Goal: Information Seeking & Learning: Learn about a topic

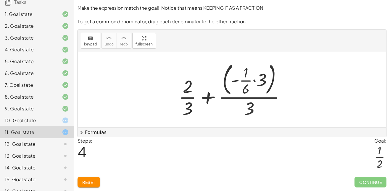
scroll to position [102, 0]
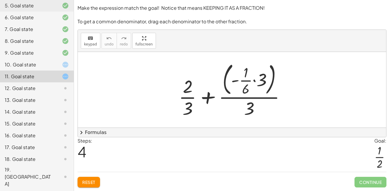
click at [49, 122] on div "15. Goal state" at bounding box center [29, 123] width 48 height 7
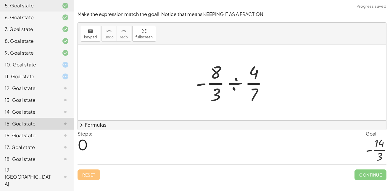
click at [60, 83] on div "10. Goal state" at bounding box center [37, 89] width 74 height 12
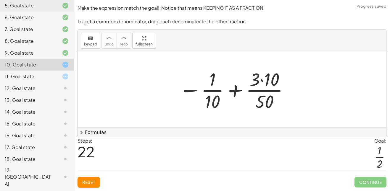
click at [60, 69] on div "10. Goal state" at bounding box center [37, 65] width 74 height 12
drag, startPoint x: 272, startPoint y: 82, endPoint x: 248, endPoint y: 84, distance: 24.3
click at [248, 84] on div at bounding box center [226, 91] width 107 height 46
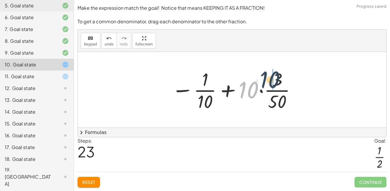
drag, startPoint x: 251, startPoint y: 94, endPoint x: 276, endPoint y: 81, distance: 27.7
click at [276, 81] on div at bounding box center [234, 90] width 131 height 46
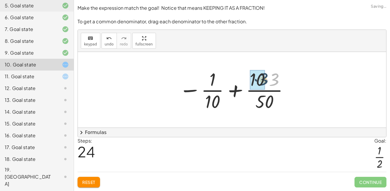
drag, startPoint x: 276, startPoint y: 82, endPoint x: 264, endPoint y: 81, distance: 12.1
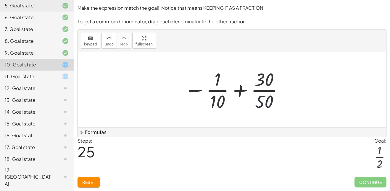
click at [268, 102] on div at bounding box center [234, 90] width 106 height 46
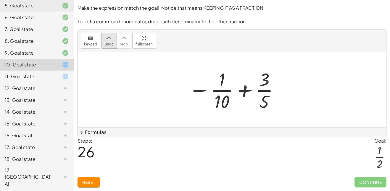
click at [110, 38] on div "undo" at bounding box center [109, 38] width 9 height 7
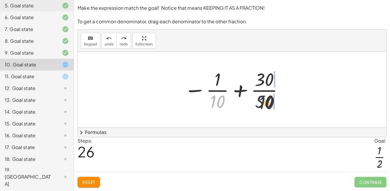
drag, startPoint x: 213, startPoint y: 104, endPoint x: 266, endPoint y: 105, distance: 53.0
click at [266, 105] on div at bounding box center [234, 90] width 106 height 46
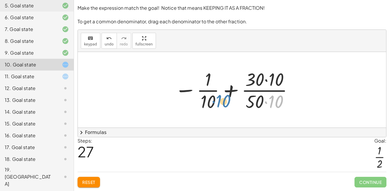
drag, startPoint x: 271, startPoint y: 104, endPoint x: 215, endPoint y: 105, distance: 56.2
click at [215, 105] on div at bounding box center [234, 90] width 125 height 46
click at [106, 41] on icon "undo" at bounding box center [109, 38] width 6 height 7
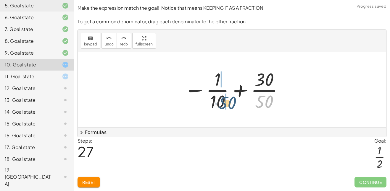
drag, startPoint x: 265, startPoint y: 102, endPoint x: 214, endPoint y: 104, distance: 51.2
click at [214, 104] on div at bounding box center [234, 90] width 106 height 46
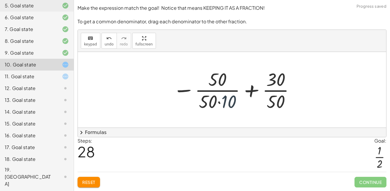
click at [228, 103] on div at bounding box center [234, 90] width 128 height 46
drag, startPoint x: 228, startPoint y: 103, endPoint x: 222, endPoint y: 87, distance: 17.3
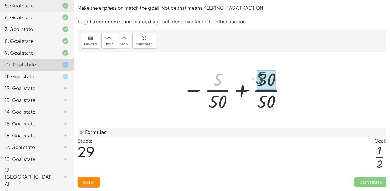
drag, startPoint x: 218, startPoint y: 81, endPoint x: 264, endPoint y: 80, distance: 45.9
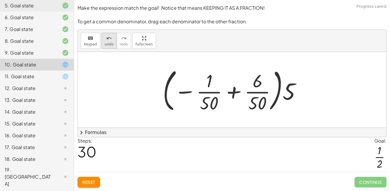
click at [107, 43] on span "undo" at bounding box center [109, 44] width 9 height 4
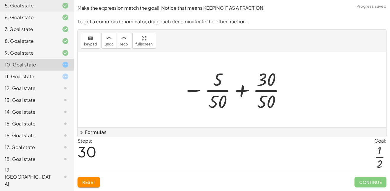
click at [237, 91] on div at bounding box center [234, 90] width 109 height 46
click at [243, 81] on div at bounding box center [234, 90] width 109 height 46
click at [275, 83] on div at bounding box center [234, 90] width 109 height 46
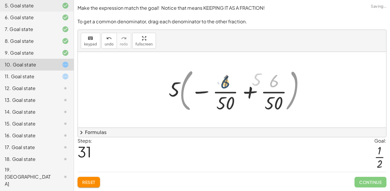
drag, startPoint x: 268, startPoint y: 80, endPoint x: 219, endPoint y: 82, distance: 48.8
click at [219, 82] on div at bounding box center [238, 89] width 149 height 49
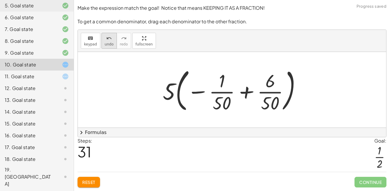
click at [106, 42] on span "undo" at bounding box center [109, 44] width 9 height 4
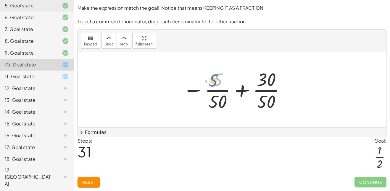
drag, startPoint x: 218, startPoint y: 83, endPoint x: 214, endPoint y: 84, distance: 4.0
click at [214, 84] on div at bounding box center [234, 90] width 109 height 46
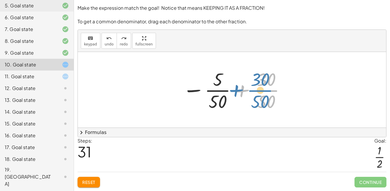
drag, startPoint x: 239, startPoint y: 91, endPoint x: 233, endPoint y: 91, distance: 6.5
click at [233, 91] on div at bounding box center [234, 90] width 109 height 46
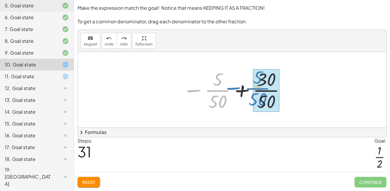
drag, startPoint x: 226, startPoint y: 91, endPoint x: 274, endPoint y: 89, distance: 48.3
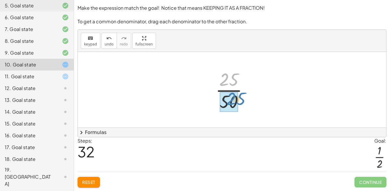
drag, startPoint x: 229, startPoint y: 81, endPoint x: 235, endPoint y: 100, distance: 19.8
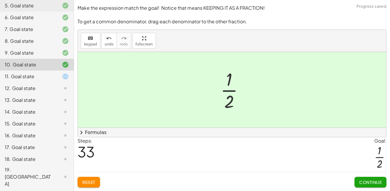
click at [363, 181] on span "Continue" at bounding box center [370, 182] width 22 height 5
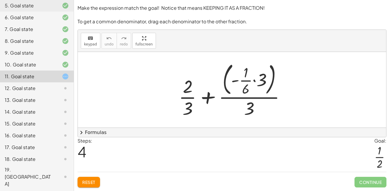
click at [74, 88] on nav "Algebra Review A [PERSON_NAME] Not you? Tasks 1. Goal state 2. Goal state 3. Go…" at bounding box center [37, 95] width 74 height 191
click at [71, 106] on div "12. Goal state" at bounding box center [37, 112] width 74 height 12
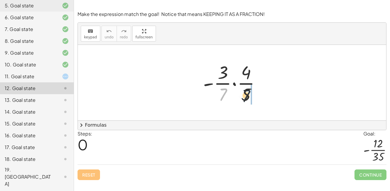
drag, startPoint x: 224, startPoint y: 93, endPoint x: 257, endPoint y: 95, distance: 32.9
click at [257, 95] on div at bounding box center [234, 83] width 68 height 46
drag, startPoint x: 221, startPoint y: 95, endPoint x: 240, endPoint y: 97, distance: 19.3
click at [240, 97] on div at bounding box center [234, 83] width 68 height 46
click at [225, 94] on div at bounding box center [234, 83] width 68 height 46
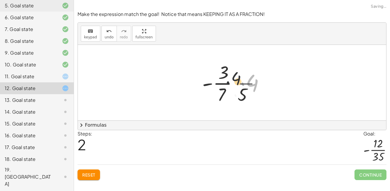
drag, startPoint x: 236, startPoint y: 91, endPoint x: 230, endPoint y: 92, distance: 6.5
click at [230, 92] on div at bounding box center [234, 83] width 75 height 46
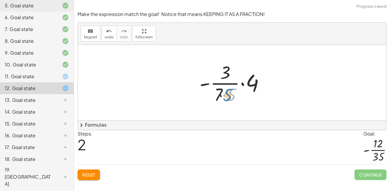
drag, startPoint x: 230, startPoint y: 92, endPoint x: 226, endPoint y: 92, distance: 3.9
click at [226, 92] on div at bounding box center [234, 83] width 75 height 46
drag, startPoint x: 231, startPoint y: 95, endPoint x: 221, endPoint y: 96, distance: 9.8
drag, startPoint x: 229, startPoint y: 94, endPoint x: 230, endPoint y: 73, distance: 20.5
click at [230, 73] on div at bounding box center [234, 83] width 73 height 46
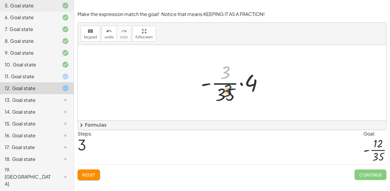
drag, startPoint x: 228, startPoint y: 74, endPoint x: 230, endPoint y: 95, distance: 20.9
click at [230, 95] on div at bounding box center [234, 83] width 73 height 46
drag, startPoint x: 227, startPoint y: 96, endPoint x: 228, endPoint y: 70, distance: 26.7
click at [228, 70] on div at bounding box center [234, 83] width 73 height 46
click at [108, 33] on icon "undo" at bounding box center [109, 31] width 6 height 7
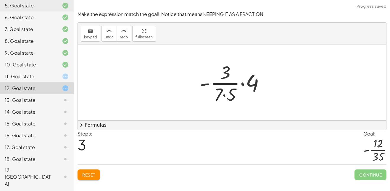
click at [100, 30] on div "keyboard keypad undo [PERSON_NAME] redo fullscreen" at bounding box center [232, 34] width 308 height 22
click at [215, 86] on div at bounding box center [234, 83] width 75 height 46
click at [224, 94] on div at bounding box center [234, 83] width 75 height 46
drag, startPoint x: 231, startPoint y: 95, endPoint x: 230, endPoint y: 75, distance: 20.1
click at [230, 75] on div at bounding box center [234, 83] width 73 height 46
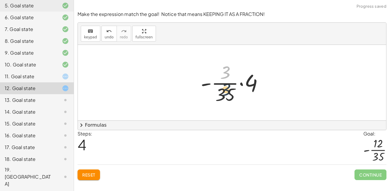
drag, startPoint x: 228, startPoint y: 74, endPoint x: 229, endPoint y: 91, distance: 17.5
click at [229, 91] on div at bounding box center [234, 83] width 73 height 46
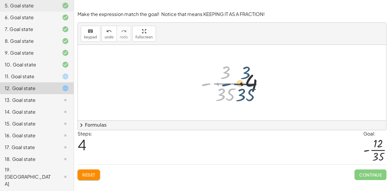
drag, startPoint x: 225, startPoint y: 84, endPoint x: 241, endPoint y: 84, distance: 16.6
click at [241, 84] on div at bounding box center [234, 83] width 73 height 46
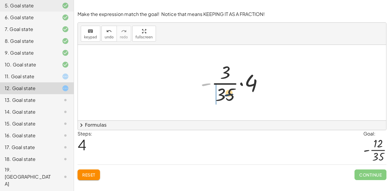
drag, startPoint x: 204, startPoint y: 85, endPoint x: 229, endPoint y: 97, distance: 27.7
click at [229, 97] on div at bounding box center [234, 83] width 73 height 46
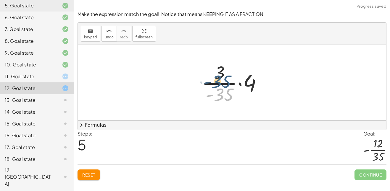
drag, startPoint x: 229, startPoint y: 97, endPoint x: 226, endPoint y: 82, distance: 16.0
click at [226, 82] on div at bounding box center [234, 83] width 70 height 46
drag, startPoint x: 222, startPoint y: 77, endPoint x: 229, endPoint y: 105, distance: 29.1
click at [229, 105] on div at bounding box center [234, 83] width 70 height 46
drag, startPoint x: 225, startPoint y: 94, endPoint x: 217, endPoint y: 58, distance: 36.7
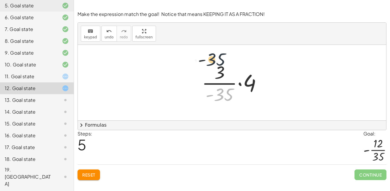
click at [217, 59] on div "· - · 3 · 7 · · 4 · 5 · - · 3 · 7 · 5 · 4 · - · 3 · 35 · 4 · - 35 · · 3 · · 4 3…" at bounding box center [232, 83] width 78 height 49
click at [105, 31] on div "undo" at bounding box center [109, 31] width 9 height 7
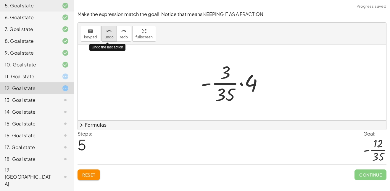
click at [105, 31] on div "undo" at bounding box center [109, 31] width 9 height 7
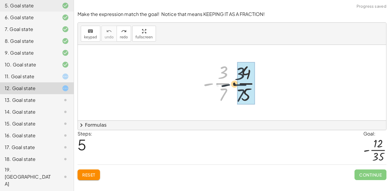
drag, startPoint x: 223, startPoint y: 84, endPoint x: 236, endPoint y: 85, distance: 13.0
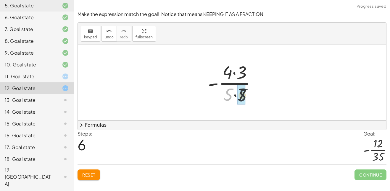
drag, startPoint x: 229, startPoint y: 93, endPoint x: 245, endPoint y: 94, distance: 15.7
drag, startPoint x: 233, startPoint y: 74, endPoint x: 228, endPoint y: 75, distance: 5.4
click at [228, 75] on div at bounding box center [234, 83] width 59 height 46
drag, startPoint x: 236, startPoint y: 85, endPoint x: 234, endPoint y: 78, distance: 7.6
click at [234, 78] on div at bounding box center [234, 83] width 59 height 46
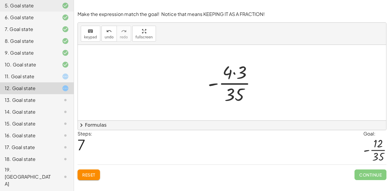
click at [118, 45] on div at bounding box center [232, 83] width 308 height 76
click at [108, 38] on span "undo" at bounding box center [109, 37] width 9 height 4
click at [258, 74] on div at bounding box center [234, 83] width 59 height 46
click at [226, 72] on div at bounding box center [234, 83] width 59 height 46
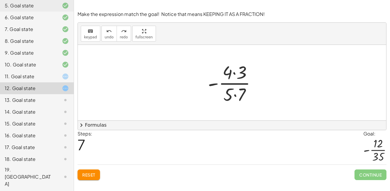
click at [255, 73] on div at bounding box center [234, 83] width 59 height 46
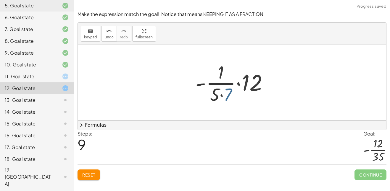
click at [232, 91] on div at bounding box center [233, 83] width 83 height 46
click at [222, 93] on div at bounding box center [233, 83] width 83 height 46
click at [112, 39] on button "undo undo" at bounding box center [109, 34] width 15 height 16
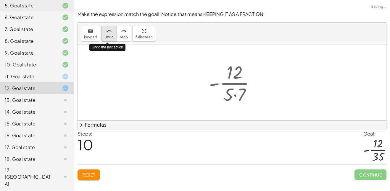
click at [112, 39] on button "undo undo" at bounding box center [109, 34] width 15 height 16
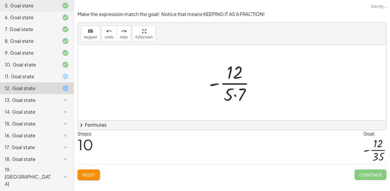
click at [238, 93] on div at bounding box center [234, 83] width 57 height 46
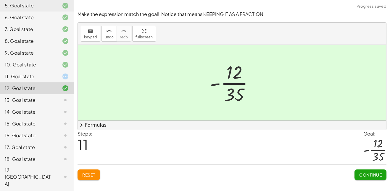
click at [367, 177] on span "Continue" at bounding box center [370, 175] width 22 height 5
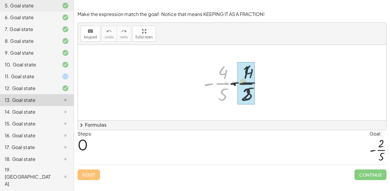
drag, startPoint x: 219, startPoint y: 84, endPoint x: 247, endPoint y: 83, distance: 27.2
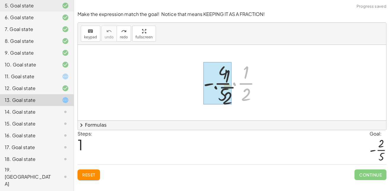
drag, startPoint x: 249, startPoint y: 83, endPoint x: 217, endPoint y: 88, distance: 32.6
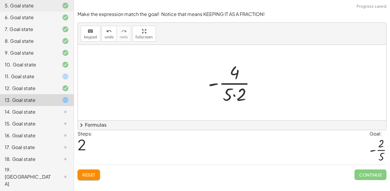
click at [229, 93] on div at bounding box center [234, 83] width 58 height 46
click at [234, 93] on div at bounding box center [234, 83] width 58 height 46
drag, startPoint x: 239, startPoint y: 92, endPoint x: 239, endPoint y: 75, distance: 16.6
click at [239, 75] on div at bounding box center [234, 83] width 50 height 46
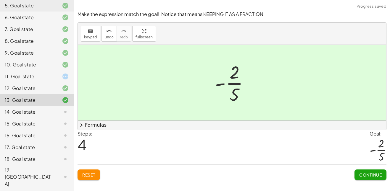
click at [0, 0] on div "Make the expression match the goal! Notice that means KEEPING IT AS A FRACTION!…" at bounding box center [0, 0] width 0 height 0
click at [376, 180] on button "Continue" at bounding box center [371, 175] width 32 height 11
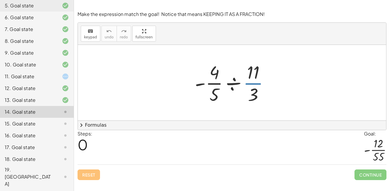
click at [248, 84] on div at bounding box center [234, 83] width 85 height 46
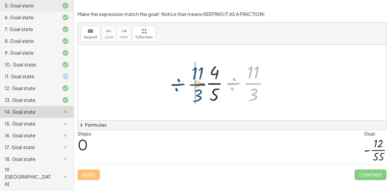
drag, startPoint x: 252, startPoint y: 83, endPoint x: 194, endPoint y: 83, distance: 58.6
click at [194, 83] on div at bounding box center [234, 83] width 85 height 46
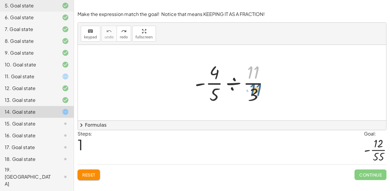
drag, startPoint x: 253, startPoint y: 75, endPoint x: 255, endPoint y: 96, distance: 21.1
click at [255, 96] on div at bounding box center [234, 83] width 85 height 46
drag, startPoint x: 255, startPoint y: 94, endPoint x: 253, endPoint y: 75, distance: 19.3
click at [253, 75] on div at bounding box center [234, 83] width 85 height 46
click at [234, 82] on div at bounding box center [234, 83] width 85 height 46
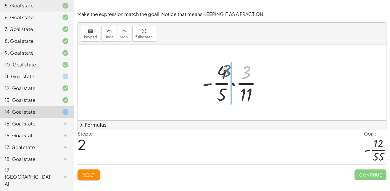
drag, startPoint x: 248, startPoint y: 76, endPoint x: 227, endPoint y: 75, distance: 21.0
click at [227, 75] on div at bounding box center [234, 83] width 70 height 46
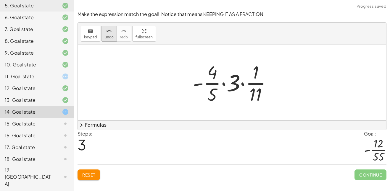
click at [107, 32] on icon "undo" at bounding box center [109, 31] width 6 height 7
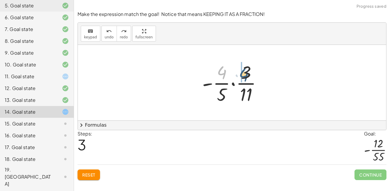
drag, startPoint x: 223, startPoint y: 70, endPoint x: 249, endPoint y: 73, distance: 26.2
click at [249, 73] on div at bounding box center [234, 83] width 70 height 46
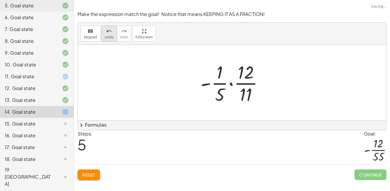
click at [102, 35] on button "undo undo" at bounding box center [109, 34] width 15 height 16
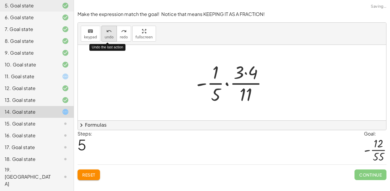
click at [102, 35] on button "undo undo" at bounding box center [109, 34] width 15 height 16
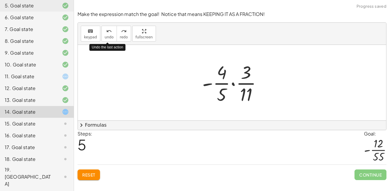
click at [253, 86] on div at bounding box center [234, 83] width 70 height 46
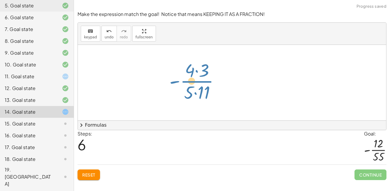
drag, startPoint x: 251, startPoint y: 85, endPoint x: 213, endPoint y: 83, distance: 37.6
click at [213, 83] on div at bounding box center [234, 83] width 61 height 46
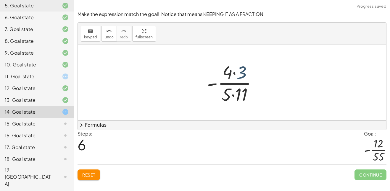
click at [242, 78] on div at bounding box center [234, 83] width 61 height 46
click at [239, 94] on div at bounding box center [234, 83] width 61 height 46
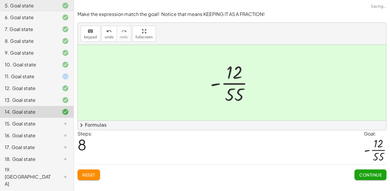
click at [380, 173] on span "Continue" at bounding box center [370, 175] width 22 height 5
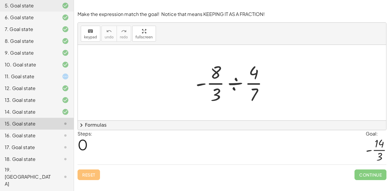
click at [257, 96] on div at bounding box center [234, 83] width 83 height 46
click at [237, 82] on div at bounding box center [234, 83] width 83 height 46
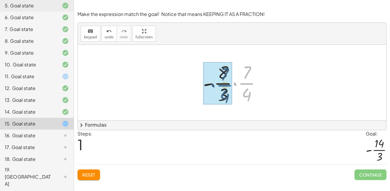
drag, startPoint x: 246, startPoint y: 84, endPoint x: 224, endPoint y: 86, distance: 22.6
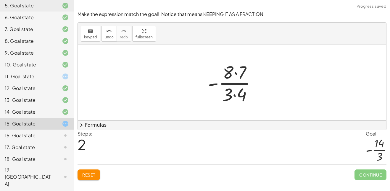
click at [236, 73] on div at bounding box center [234, 83] width 59 height 46
click at [234, 96] on div at bounding box center [234, 83] width 59 height 46
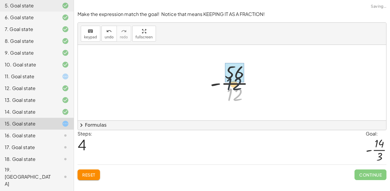
drag, startPoint x: 238, startPoint y: 93, endPoint x: 237, endPoint y: 80, distance: 13.3
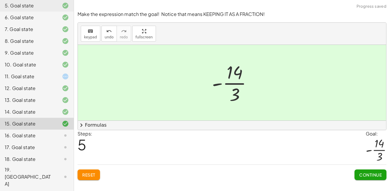
click at [368, 173] on span "Continue" at bounding box center [370, 175] width 22 height 5
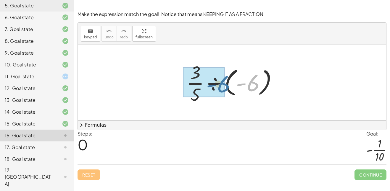
drag, startPoint x: 251, startPoint y: 86, endPoint x: 209, endPoint y: 88, distance: 41.7
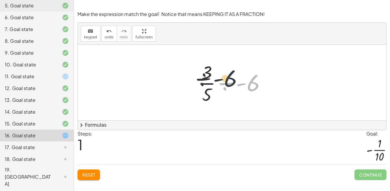
drag, startPoint x: 249, startPoint y: 89, endPoint x: 215, endPoint y: 77, distance: 37.1
click at [215, 77] on div at bounding box center [234, 83] width 78 height 46
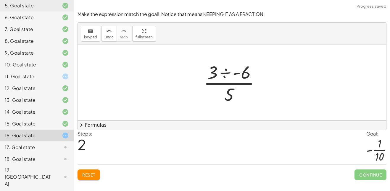
click at [228, 85] on div at bounding box center [234, 83] width 67 height 46
click at [226, 75] on div at bounding box center [234, 83] width 67 height 46
click at [241, 77] on div at bounding box center [234, 83] width 55 height 46
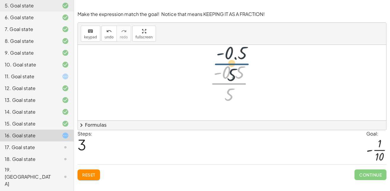
drag, startPoint x: 233, startPoint y: 86, endPoint x: 236, endPoint y: 65, distance: 21.2
click at [236, 65] on div at bounding box center [234, 83] width 55 height 46
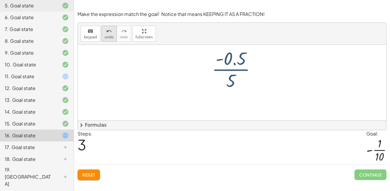
click at [110, 33] on icon "undo" at bounding box center [109, 31] width 6 height 7
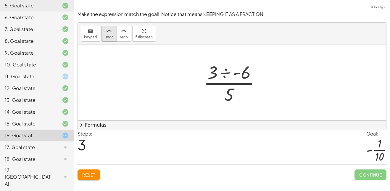
click at [110, 33] on icon "undo" at bounding box center [109, 31] width 6 height 7
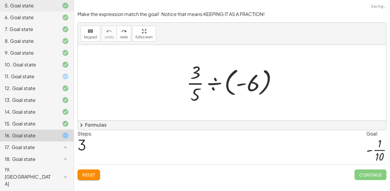
click at [220, 83] on div at bounding box center [234, 83] width 102 height 46
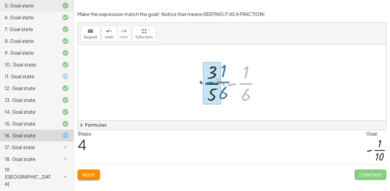
drag, startPoint x: 249, startPoint y: 85, endPoint x: 219, endPoint y: 83, distance: 29.7
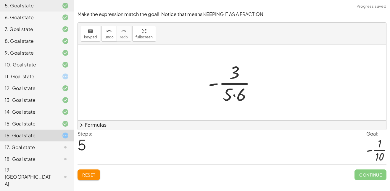
click at [234, 96] on div at bounding box center [234, 83] width 59 height 46
click at [236, 96] on div at bounding box center [234, 83] width 59 height 46
click at [234, 95] on div at bounding box center [234, 83] width 59 height 46
click at [241, 94] on div at bounding box center [234, 83] width 59 height 46
click at [229, 95] on div at bounding box center [234, 83] width 59 height 46
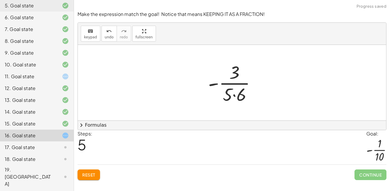
click at [229, 95] on div at bounding box center [234, 83] width 59 height 46
click at [233, 96] on div at bounding box center [234, 83] width 59 height 46
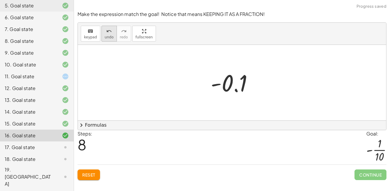
click at [107, 33] on icon "undo" at bounding box center [109, 31] width 6 height 7
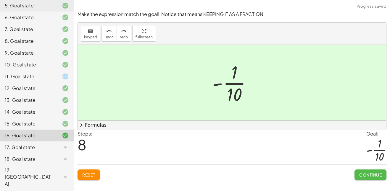
click at [373, 175] on span "Continue" at bounding box center [370, 175] width 22 height 5
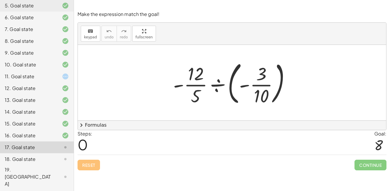
click at [215, 82] on div at bounding box center [234, 82] width 128 height 49
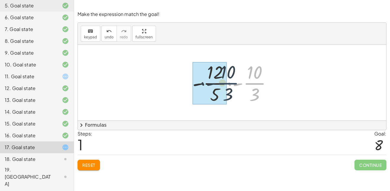
drag, startPoint x: 256, startPoint y: 86, endPoint x: 222, endPoint y: 86, distance: 34.3
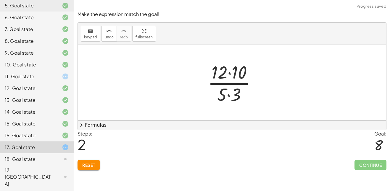
click at [232, 74] on div at bounding box center [234, 83] width 59 height 46
click at [228, 96] on div at bounding box center [234, 83] width 49 height 46
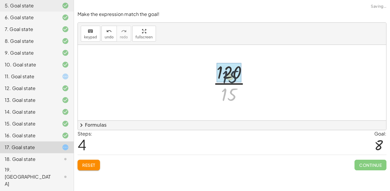
drag, startPoint x: 228, startPoint y: 97, endPoint x: 228, endPoint y: 77, distance: 20.1
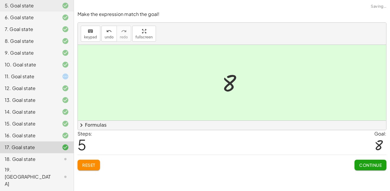
click at [371, 163] on span "Continue" at bounding box center [370, 165] width 22 height 5
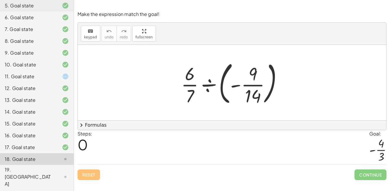
click at [207, 85] on div at bounding box center [234, 82] width 112 height 49
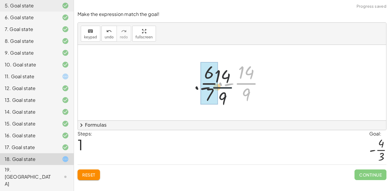
drag, startPoint x: 245, startPoint y: 83, endPoint x: 212, endPoint y: 86, distance: 33.3
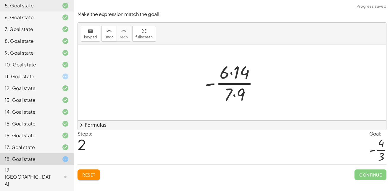
click at [231, 73] on div at bounding box center [234, 83] width 65 height 46
click at [234, 95] on div at bounding box center [234, 83] width 56 height 46
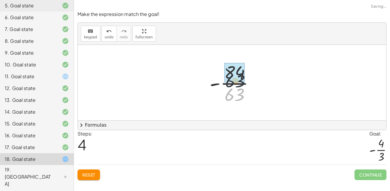
drag, startPoint x: 235, startPoint y: 96, endPoint x: 236, endPoint y: 81, distance: 14.8
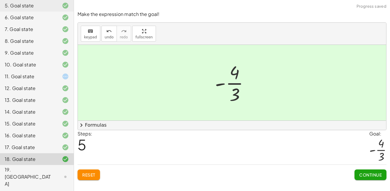
click at [367, 175] on span "Continue" at bounding box center [370, 175] width 22 height 5
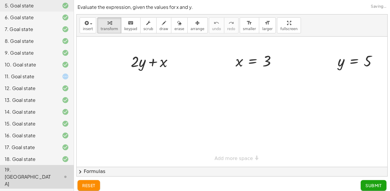
click at [51, 169] on div "19. [GEOGRAPHIC_DATA]" at bounding box center [29, 177] width 48 height 21
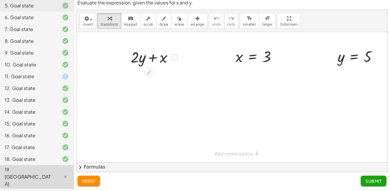
click at [148, 61] on div at bounding box center [154, 57] width 53 height 20
click at [157, 60] on div at bounding box center [154, 57] width 53 height 20
click at [144, 64] on div at bounding box center [154, 57] width 53 height 20
drag, startPoint x: 135, startPoint y: 58, endPoint x: 181, endPoint y: 102, distance: 63.6
drag, startPoint x: 273, startPoint y: 56, endPoint x: 170, endPoint y: 60, distance: 103.7
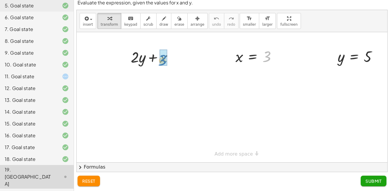
click at [170, 60] on div "+ · 2 · y + x 3 x = 3 y = 5" at bounding box center [232, 97] width 311 height 131
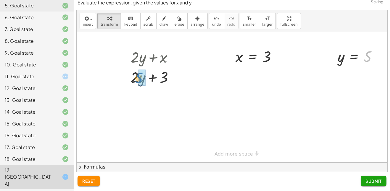
drag, startPoint x: 366, startPoint y: 59, endPoint x: 137, endPoint y: 81, distance: 229.8
click at [139, 78] on div at bounding box center [154, 77] width 58 height 20
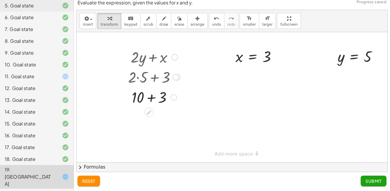
click at [151, 97] on div at bounding box center [154, 97] width 58 height 20
click at [376, 182] on span "Submit" at bounding box center [374, 181] width 16 height 5
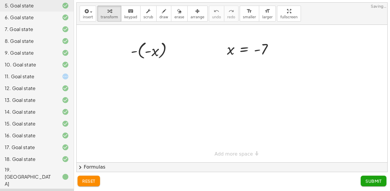
scroll to position [0, 0]
drag, startPoint x: 264, startPoint y: 50, endPoint x: 161, endPoint y: 55, distance: 103.4
click at [161, 55] on div "- ( - x ) - 7 x = - 7" at bounding box center [232, 94] width 311 height 138
click at [376, 183] on span "Submit" at bounding box center [374, 181] width 16 height 5
